Goal: Transaction & Acquisition: Purchase product/service

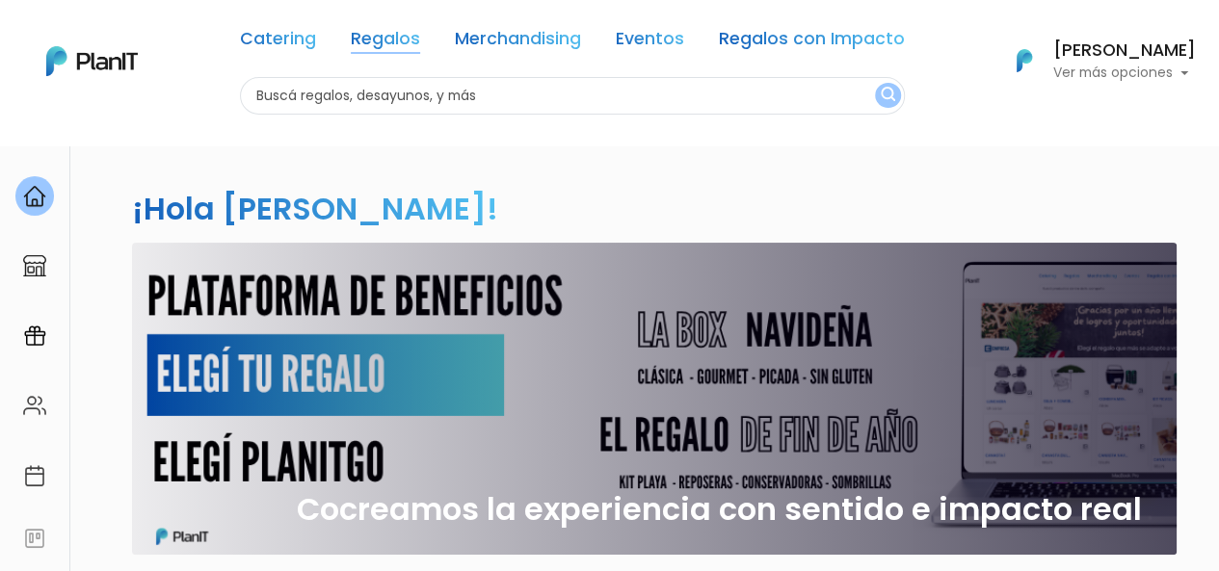
click at [412, 34] on link "Regalos" at bounding box center [385, 42] width 69 height 23
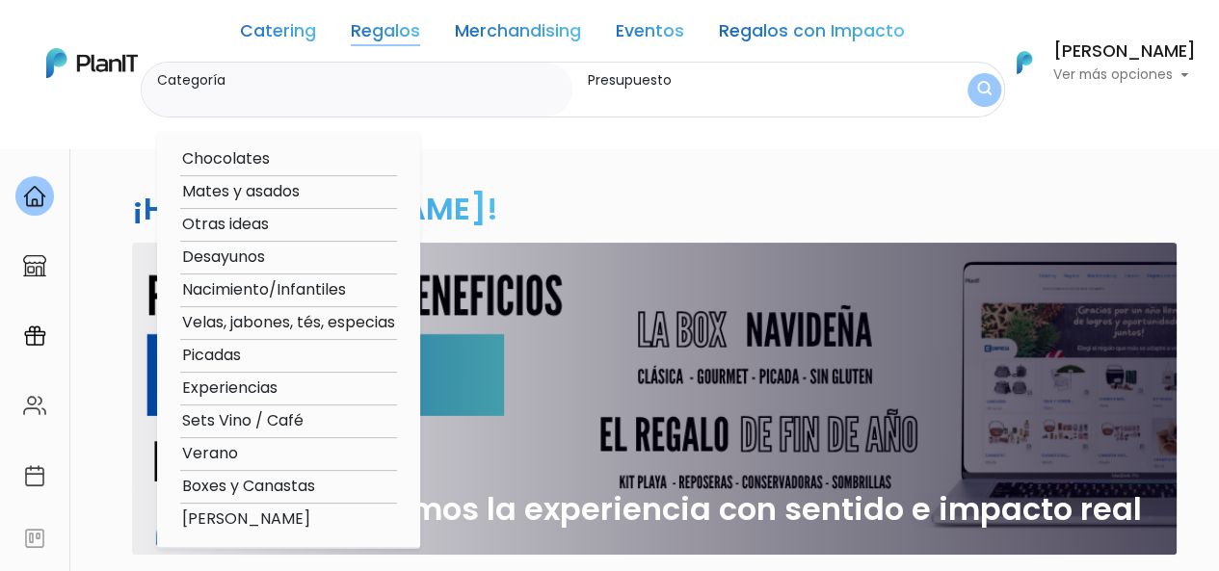
click at [219, 454] on option "Verano" at bounding box center [288, 454] width 217 height 24
type input "Verano"
type input "$0 - $1000"
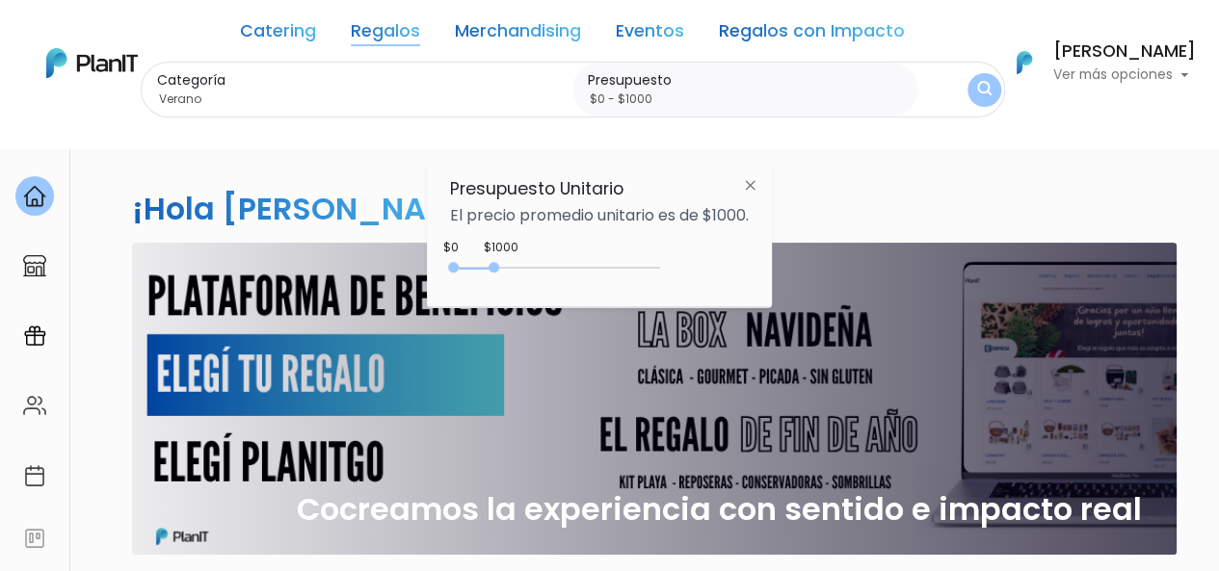
click at [649, 263] on div "0 : 1000 0 1000" at bounding box center [559, 271] width 202 height 19
click at [980, 90] on img "submit" at bounding box center [983, 90] width 14 height 18
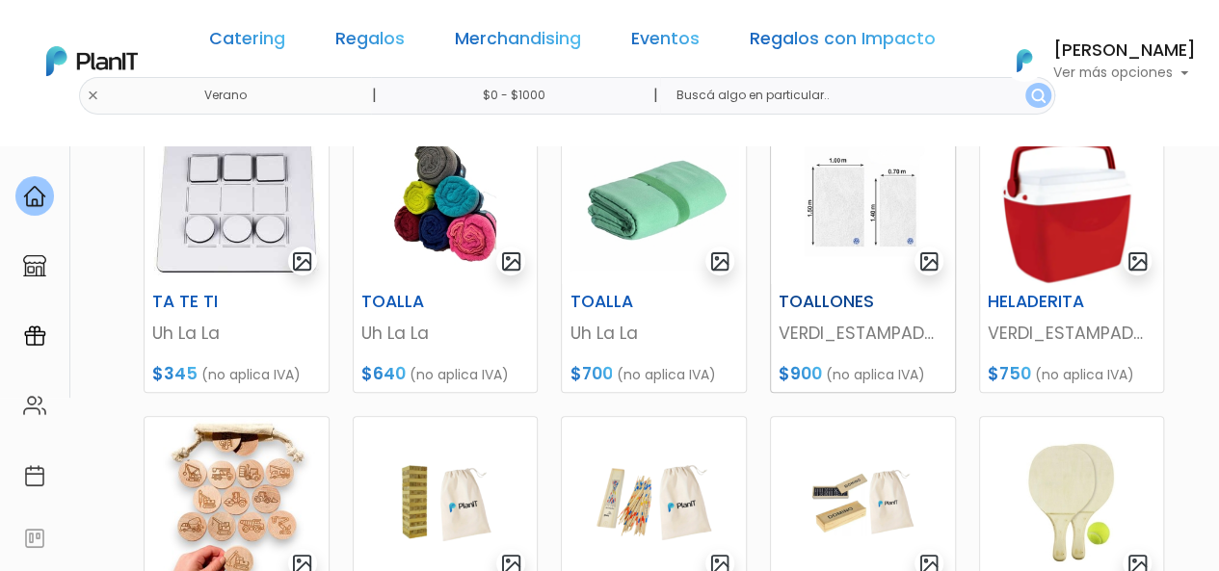
scroll to position [379, 0]
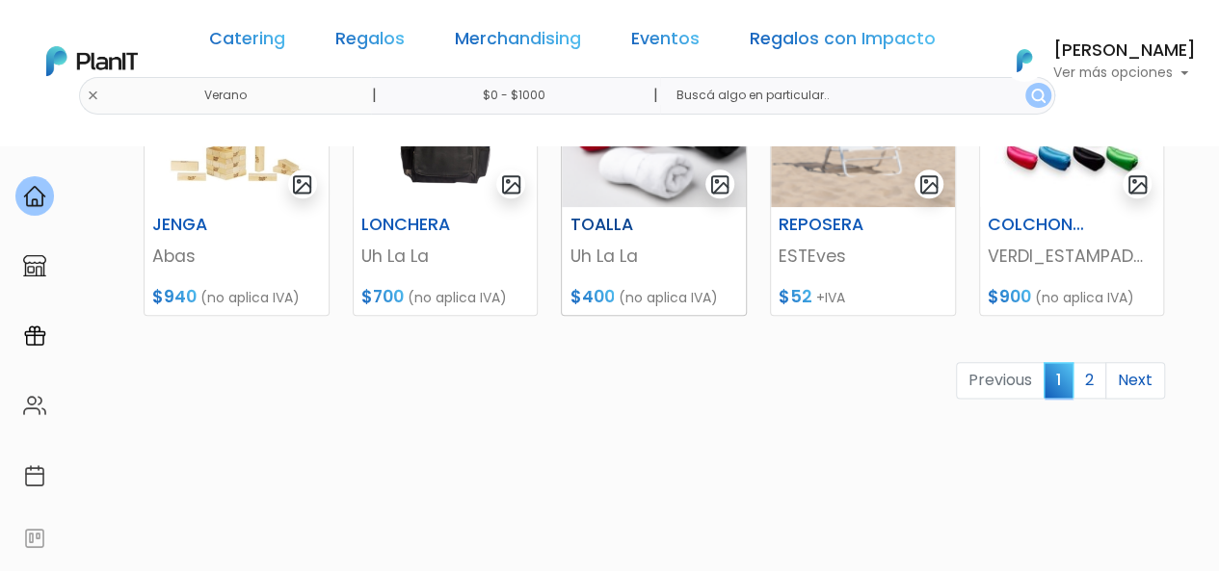
scroll to position [1007, 0]
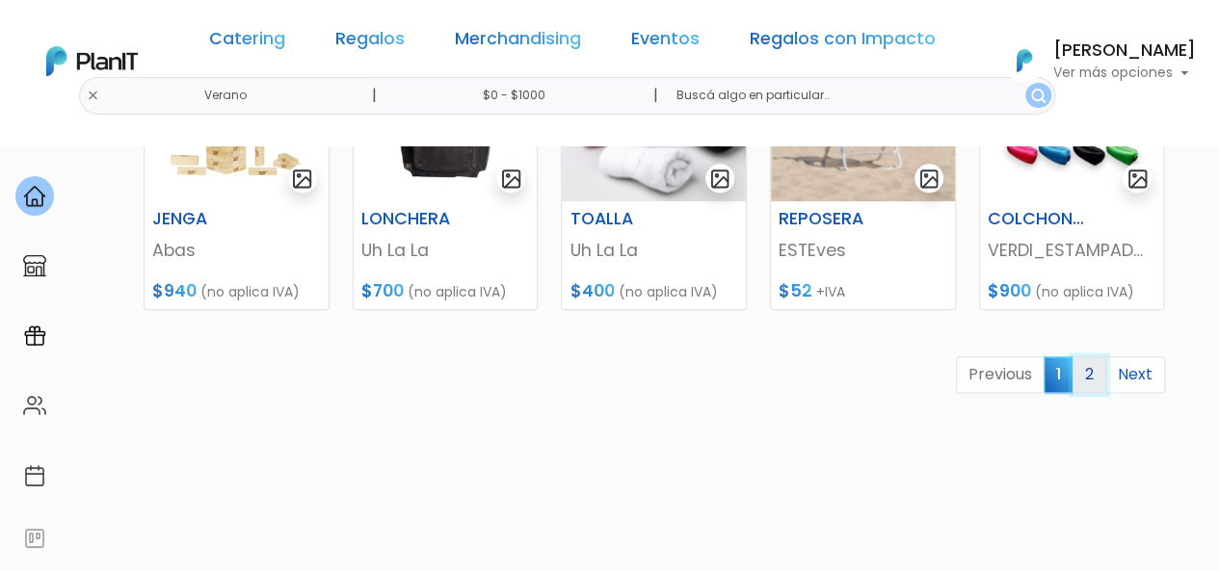
click at [1095, 363] on link "2" at bounding box center [1089, 374] width 34 height 37
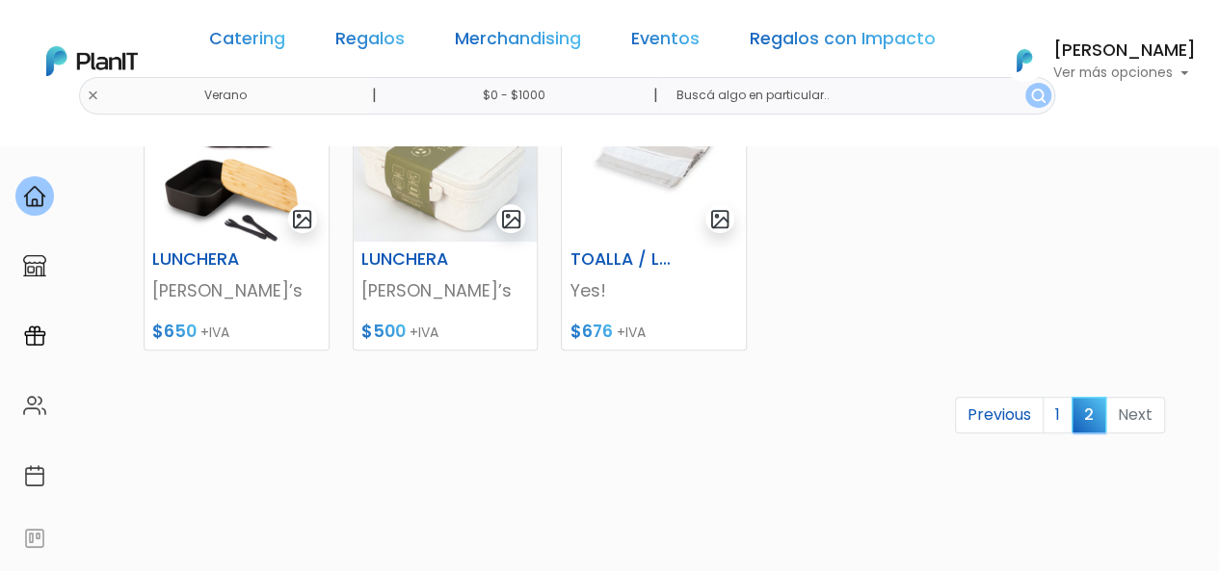
scroll to position [665, 0]
click at [1063, 413] on link "1" at bounding box center [1057, 414] width 30 height 37
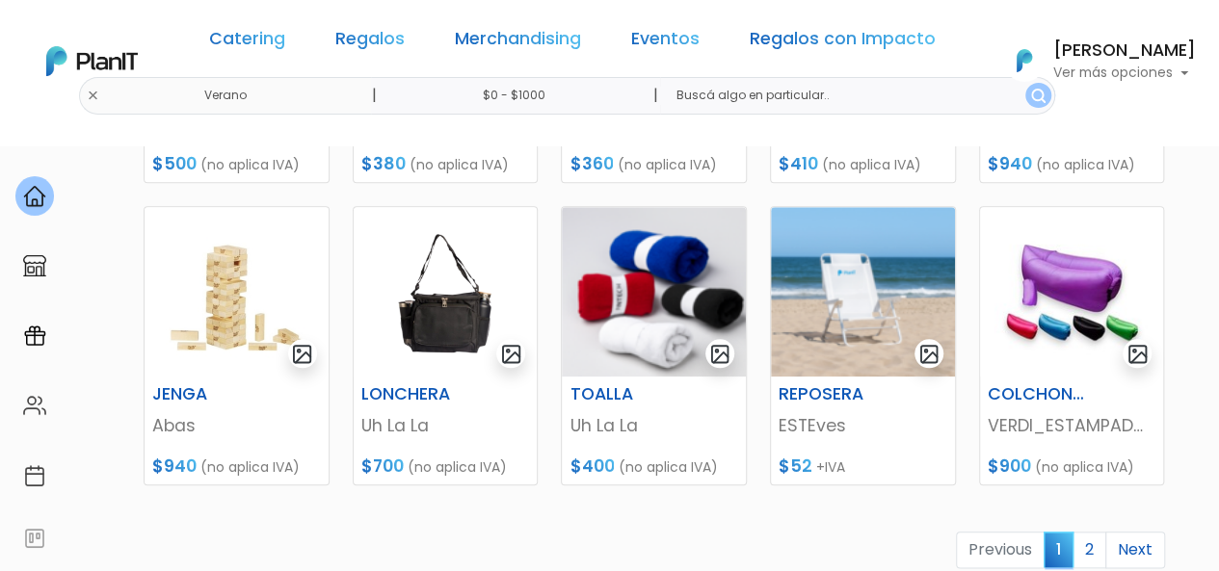
scroll to position [833, 0]
